Goal: Task Accomplishment & Management: Complete application form

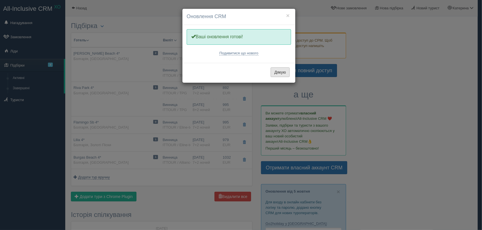
click at [279, 71] on button "Дякую" at bounding box center [279, 72] width 19 height 10
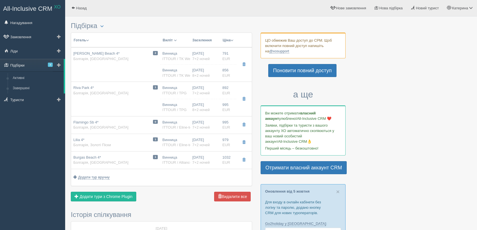
click at [27, 64] on link "Підбірки 3" at bounding box center [32, 65] width 64 height 12
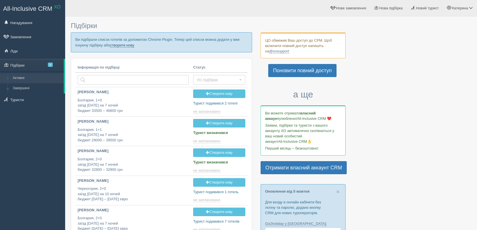
click at [125, 44] on link "створити нову" at bounding box center [122, 45] width 24 height 5
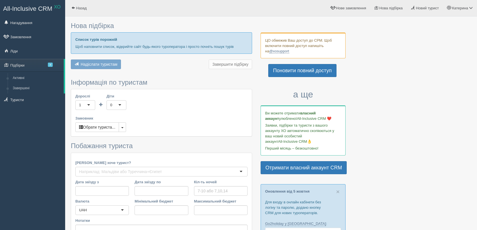
type input "7"
type input "44200"
type input "68200"
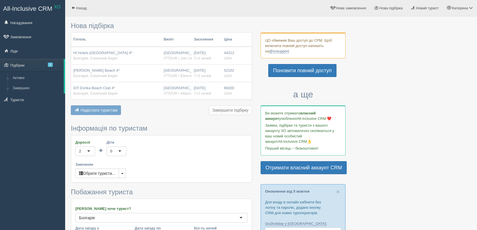
click at [90, 153] on div "2" at bounding box center [85, 152] width 20 height 10
click at [111, 150] on div "0" at bounding box center [111, 152] width 2 height 6
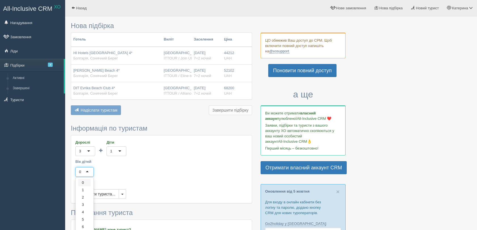
click at [88, 174] on div "0" at bounding box center [84, 172] width 18 height 10
click at [93, 193] on button "Обрати туриста..." at bounding box center [97, 194] width 44 height 10
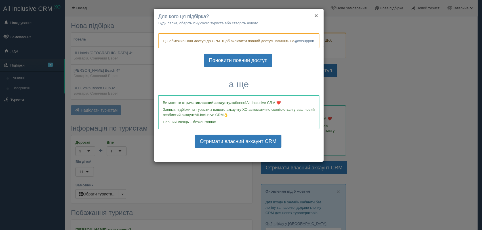
click at [317, 14] on button "×" at bounding box center [315, 15] width 3 height 6
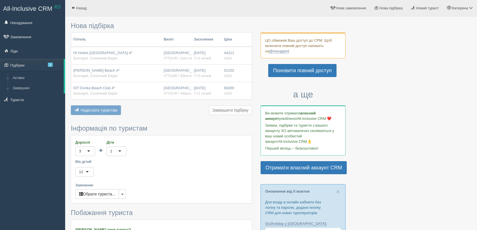
click at [110, 113] on button "Надіслати туристам Надіслати" at bounding box center [96, 110] width 50 height 10
click at [140, 160] on label "Вік дітей" at bounding box center [161, 161] width 172 height 5
click at [110, 191] on button "Обрати туриста..." at bounding box center [97, 194] width 44 height 10
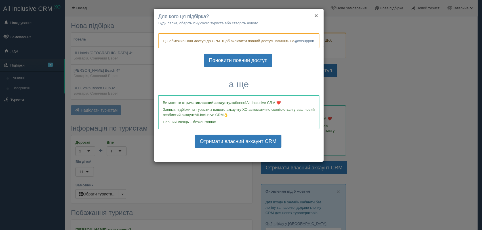
click at [316, 17] on button "×" at bounding box center [315, 15] width 3 height 6
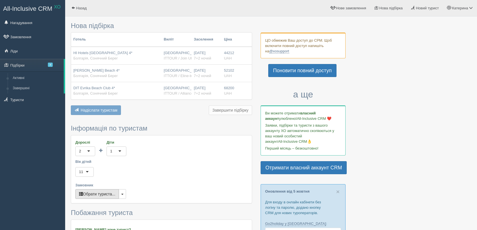
click at [96, 194] on button "Обрати туриста..." at bounding box center [97, 194] width 44 height 10
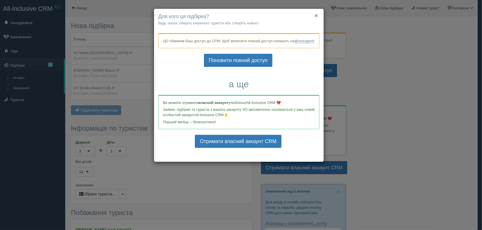
click at [316, 14] on button "×" at bounding box center [315, 15] width 3 height 6
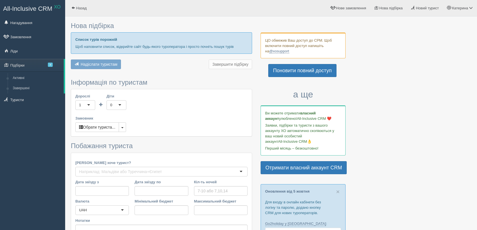
type input "7"
type input "44200"
type input "68200"
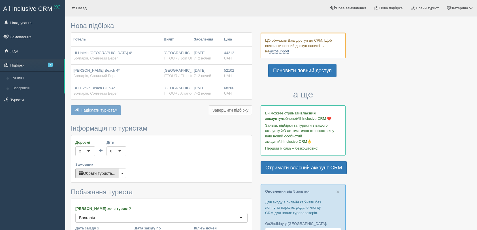
click at [94, 171] on button "Обрати туриста..." at bounding box center [97, 174] width 44 height 10
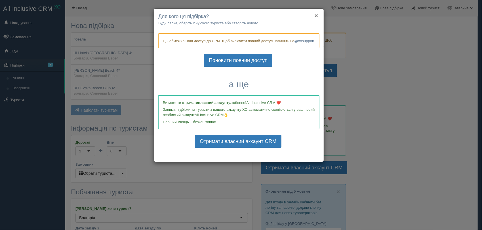
click at [317, 15] on button "×" at bounding box center [315, 15] width 3 height 6
